Goal: Check status

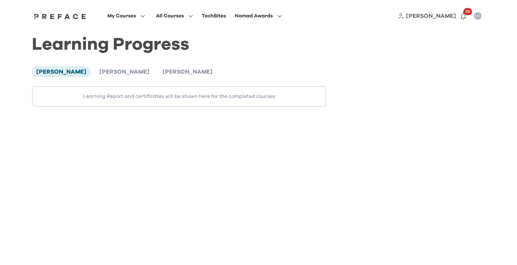
click at [99, 69] on span "[PERSON_NAME]" at bounding box center [124, 72] width 50 height 6
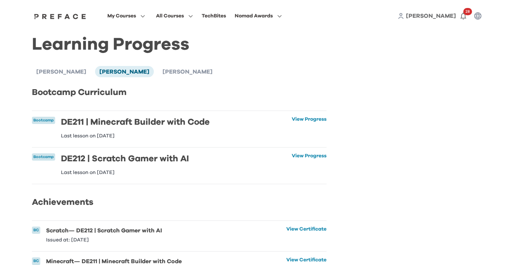
click at [307, 119] on link "View Progress" at bounding box center [309, 128] width 35 height 22
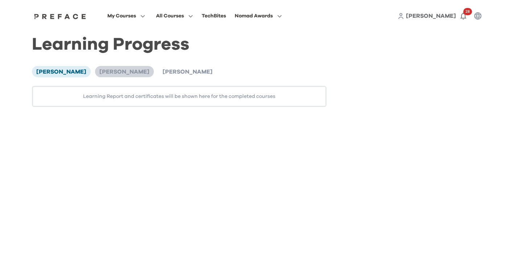
click at [99, 70] on span "[PERSON_NAME]" at bounding box center [124, 72] width 50 height 6
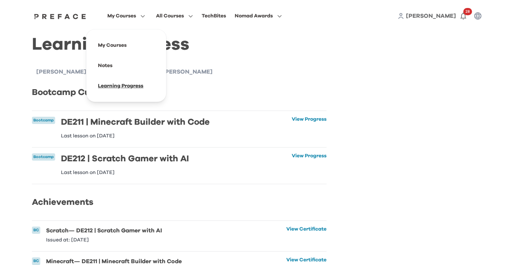
click at [138, 82] on span at bounding box center [126, 86] width 68 height 20
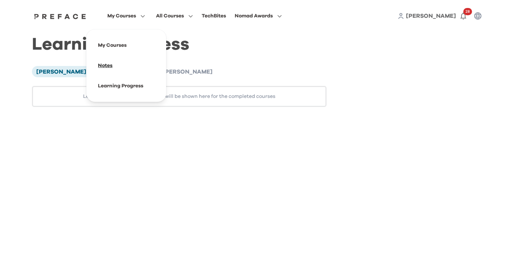
click at [126, 62] on span at bounding box center [126, 66] width 68 height 20
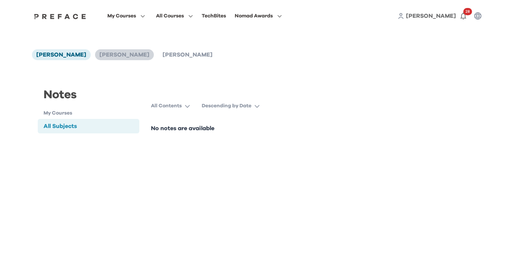
click at [99, 56] on span "[PERSON_NAME]" at bounding box center [124, 55] width 50 height 6
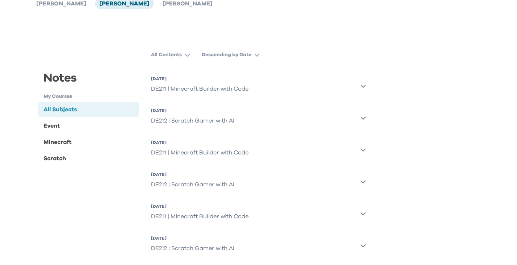
scroll to position [73, 0]
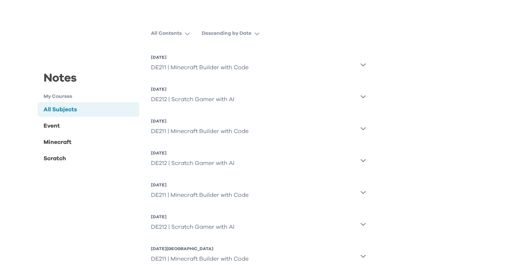
click at [356, 67] on button "[DATE] DE211 | Minecraft Builder with Code" at bounding box center [258, 65] width 215 height 26
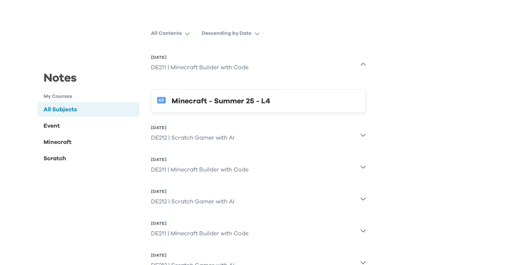
click at [272, 104] on div "Minecraft - Summer 25 - L4" at bounding box center [266, 101] width 188 height 12
